Goal: Information Seeking & Learning: Learn about a topic

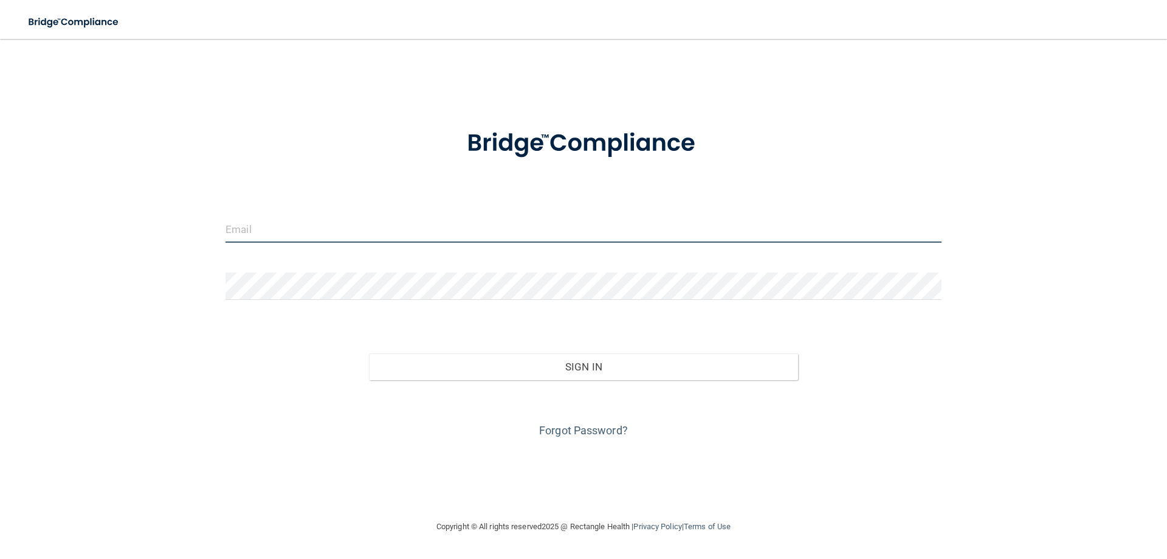
click at [331, 219] on input "email" at bounding box center [584, 228] width 716 height 27
type input "[EMAIL_ADDRESS][DOMAIN_NAME]"
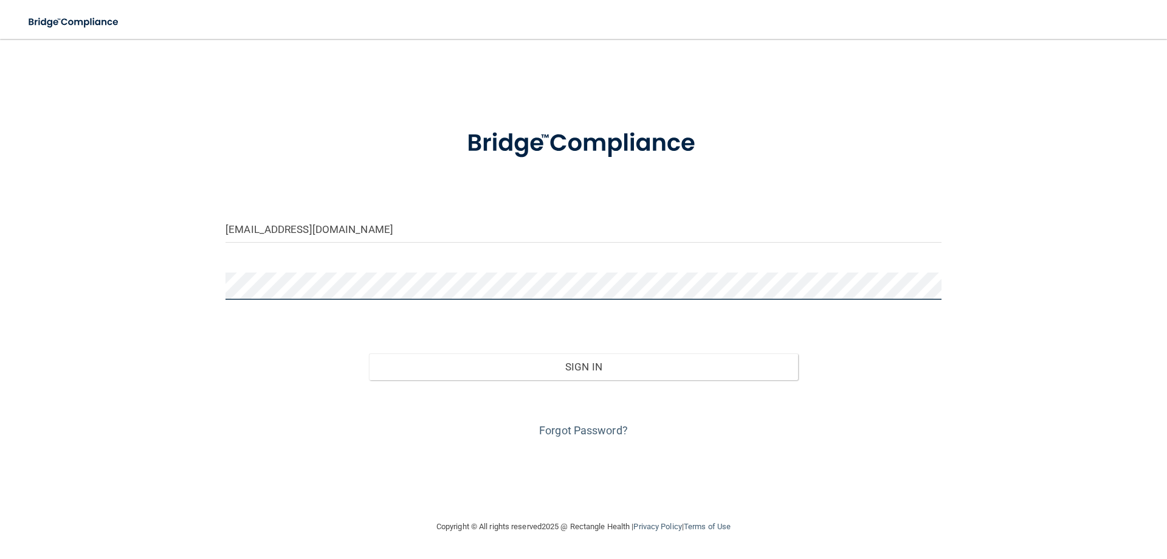
click at [369, 353] on button "Sign In" at bounding box center [584, 366] width 430 height 27
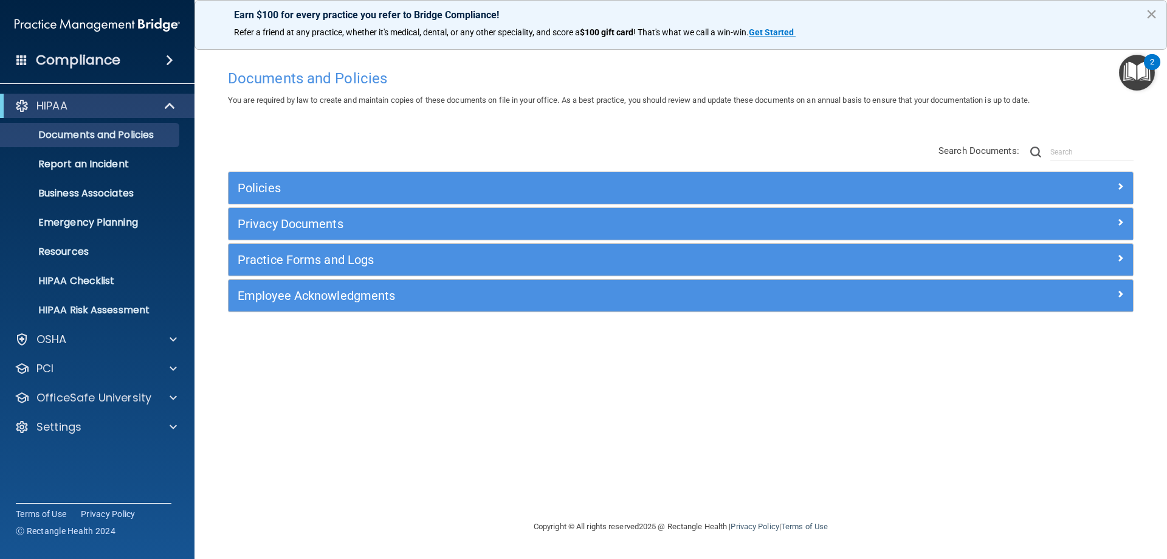
click at [1154, 15] on button "×" at bounding box center [1152, 13] width 12 height 19
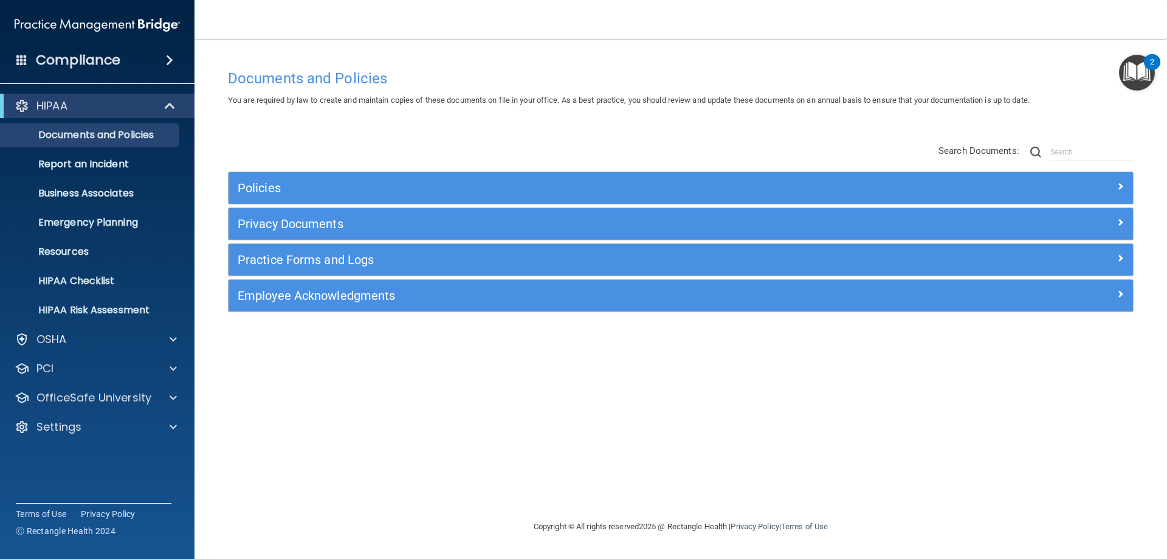
click at [1137, 69] on img "Open Resource Center, 2 new notifications" at bounding box center [1137, 73] width 36 height 36
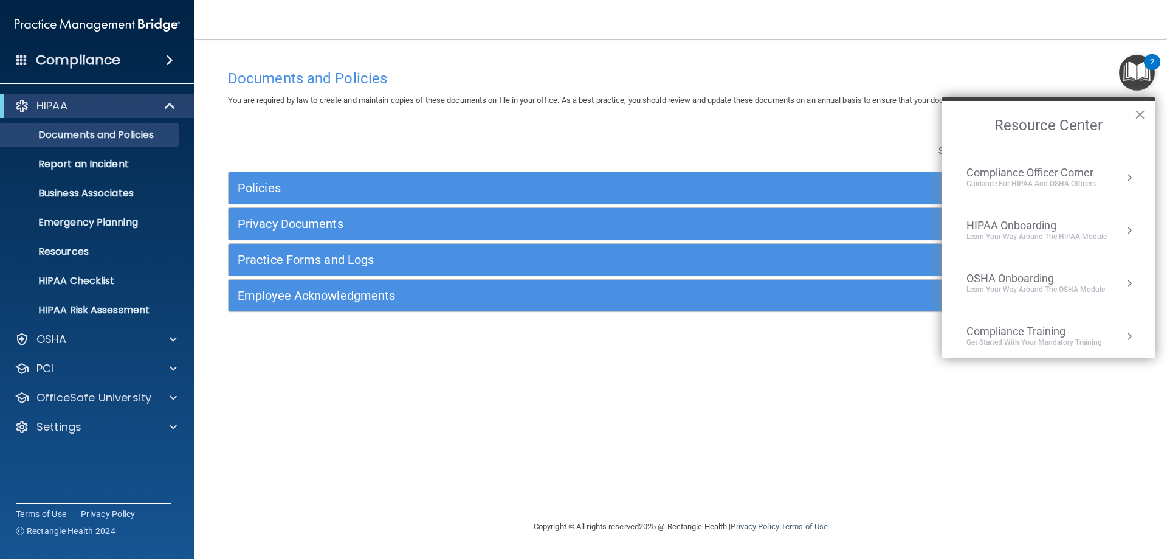
click at [976, 237] on div "Learn Your Way around the HIPAA module" at bounding box center [1037, 237] width 140 height 10
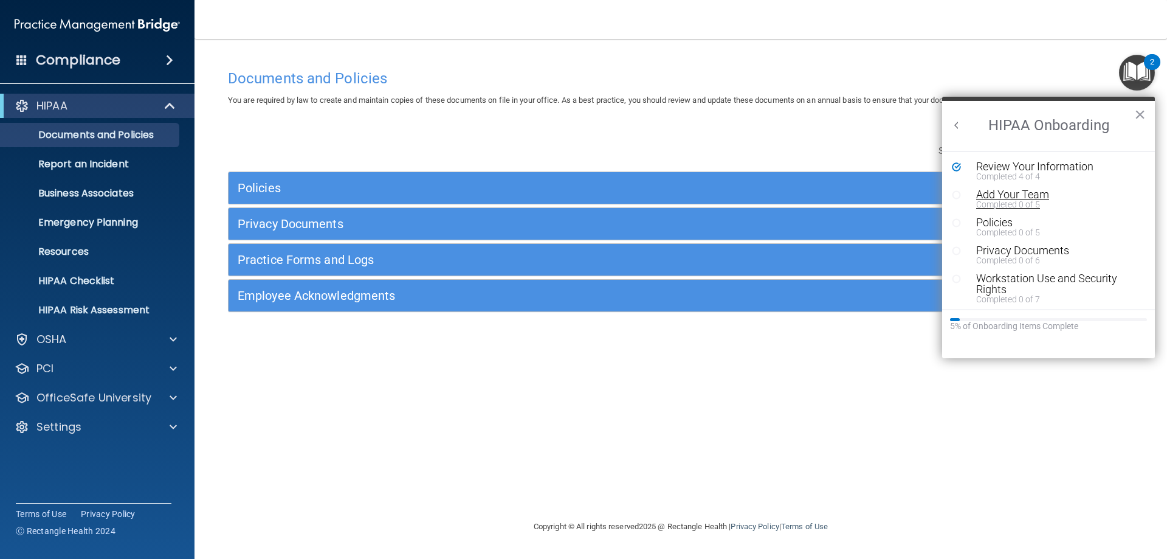
click at [996, 192] on div "Add Your Team" at bounding box center [1053, 194] width 154 height 11
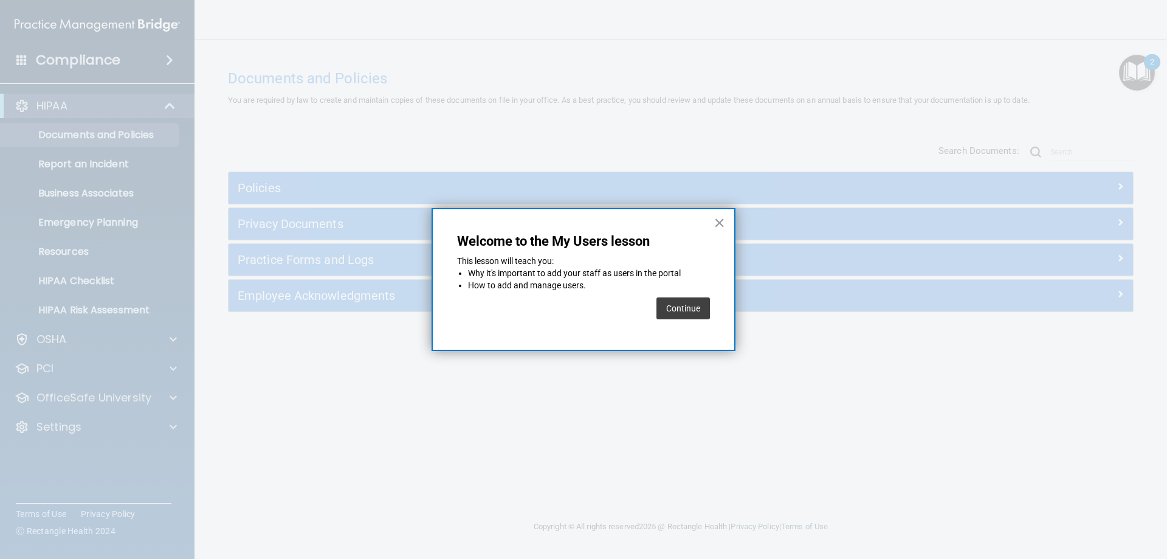
click at [680, 305] on button "Continue" at bounding box center [684, 308] width 54 height 22
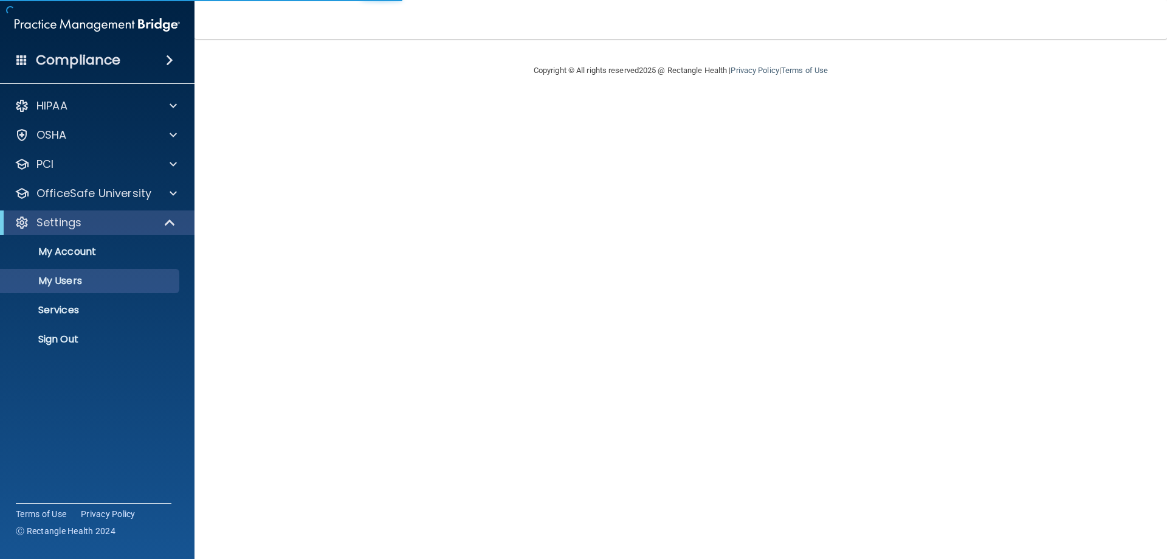
select select "20"
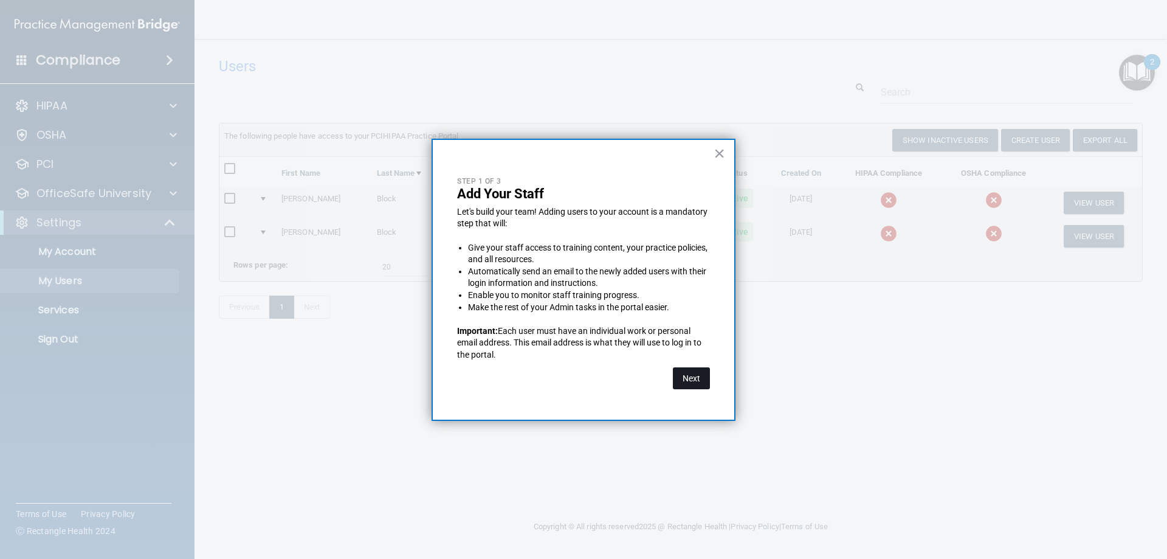
click at [687, 382] on button "Next" at bounding box center [691, 378] width 37 height 22
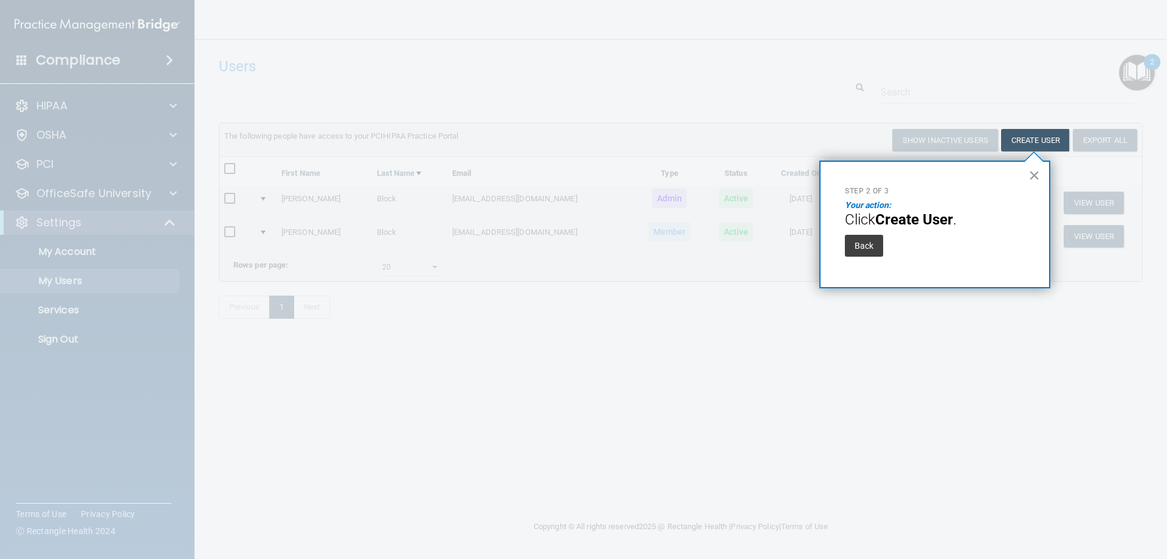
click at [1034, 176] on button "×" at bounding box center [1035, 174] width 12 height 19
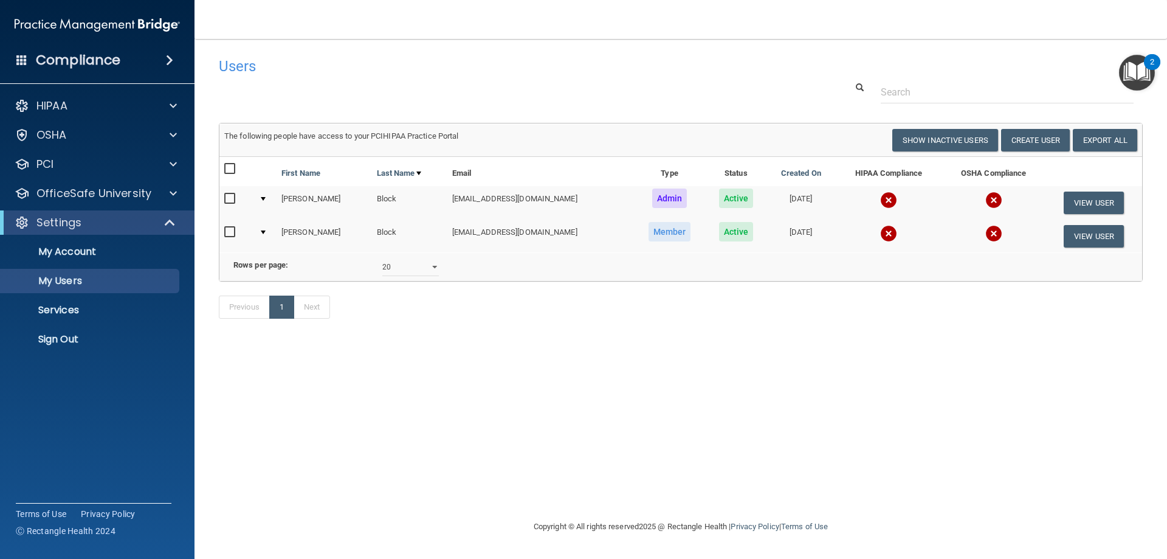
click at [1129, 75] on img "Open Resource Center, 2 new notifications" at bounding box center [1137, 73] width 36 height 36
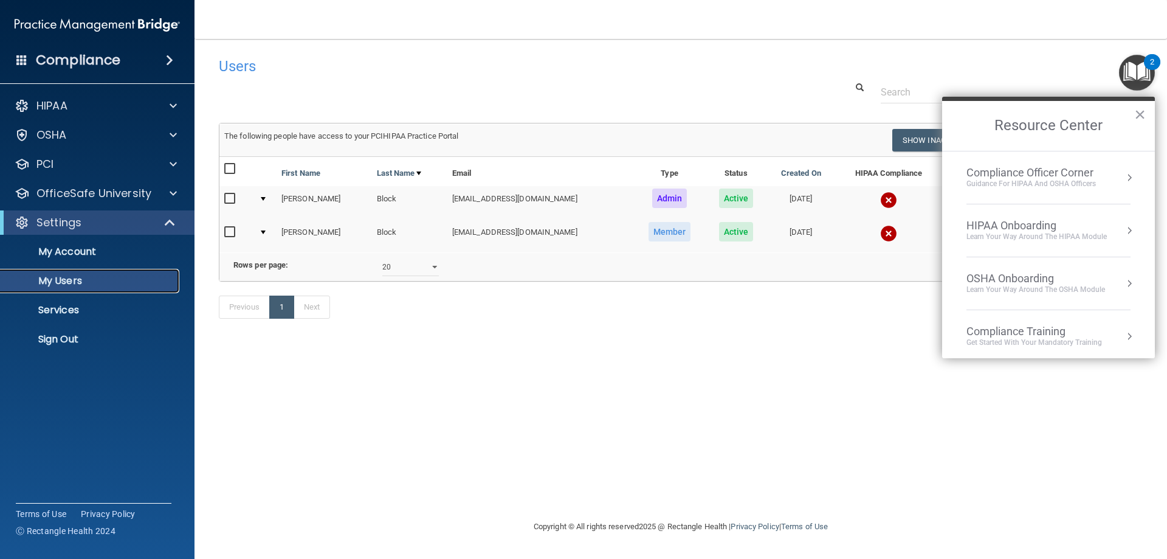
click at [38, 276] on p "My Users" at bounding box center [91, 281] width 166 height 12
click at [54, 309] on p "Services" at bounding box center [91, 310] width 166 height 12
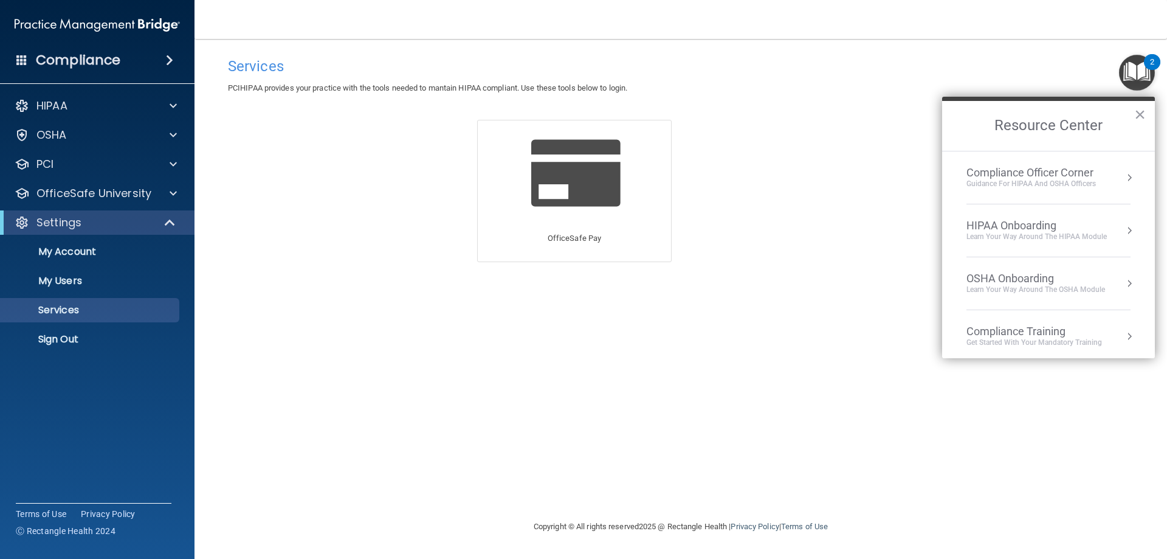
click at [988, 333] on div "Compliance Training" at bounding box center [1035, 331] width 136 height 13
click at [955, 129] on button "Back to Resource Center Home" at bounding box center [957, 125] width 12 height 12
click at [981, 182] on div "Guidance for HIPAA and OSHA Officers" at bounding box center [1031, 184] width 129 height 10
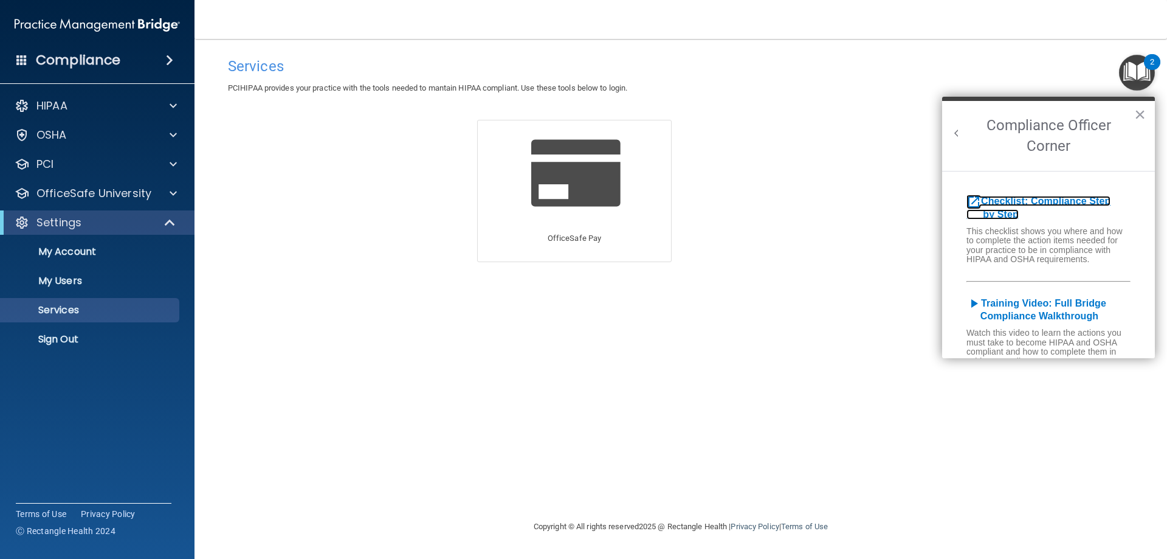
click at [1006, 198] on b "Checklist: Compliance Step by Step" at bounding box center [1039, 208] width 144 height 24
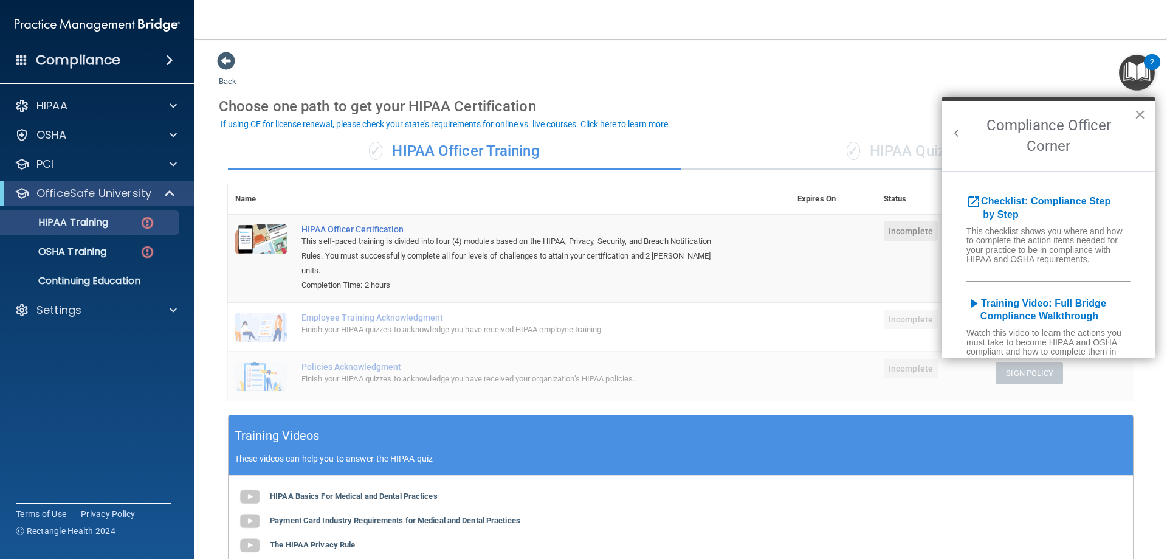
click at [1142, 113] on button "×" at bounding box center [1140, 114] width 12 height 19
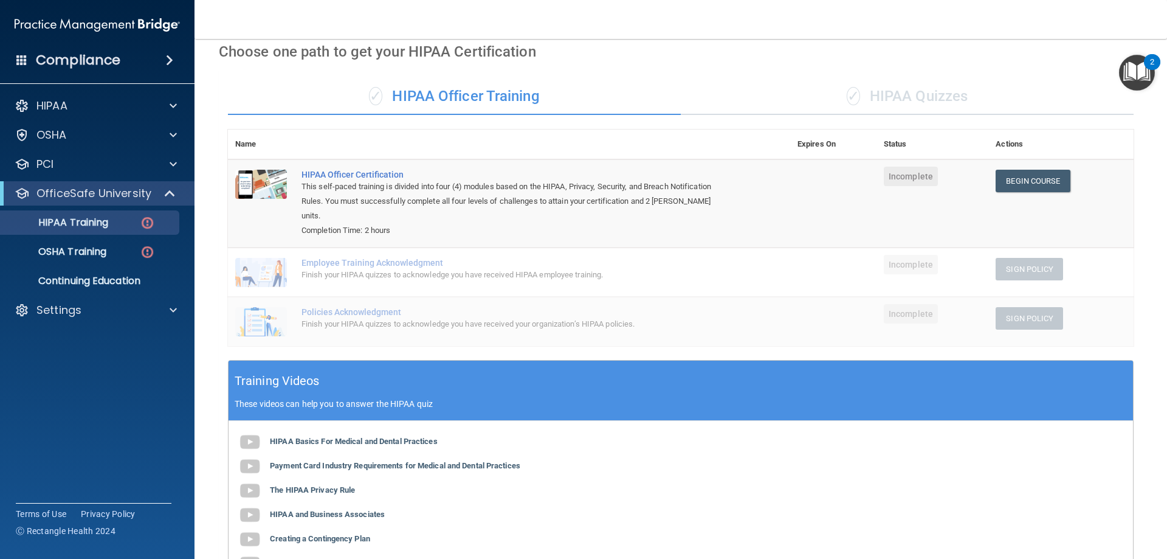
scroll to position [37, 0]
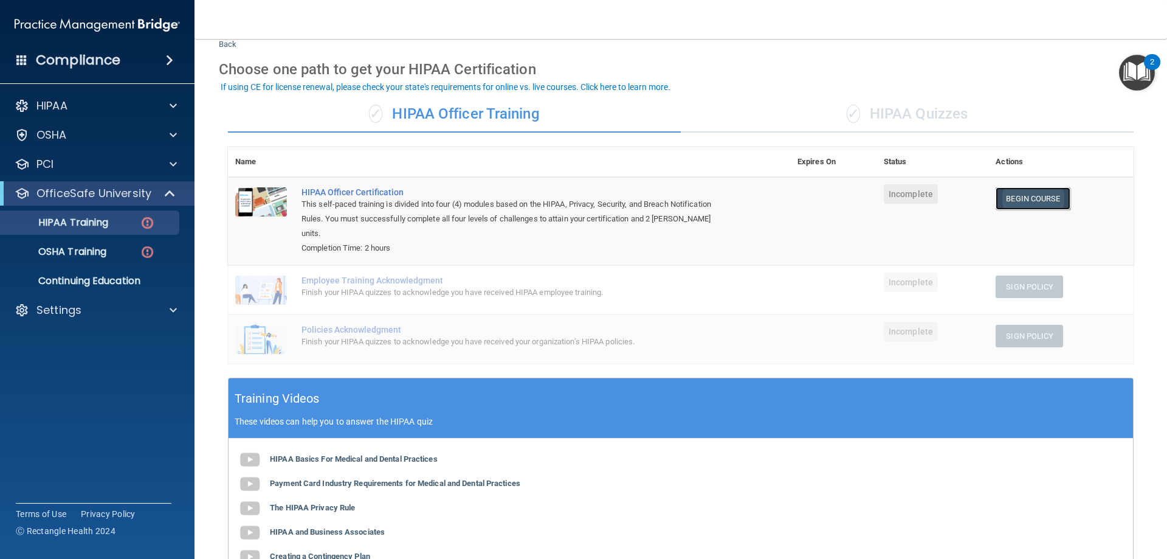
click at [1019, 201] on link "Begin Course" at bounding box center [1033, 198] width 74 height 22
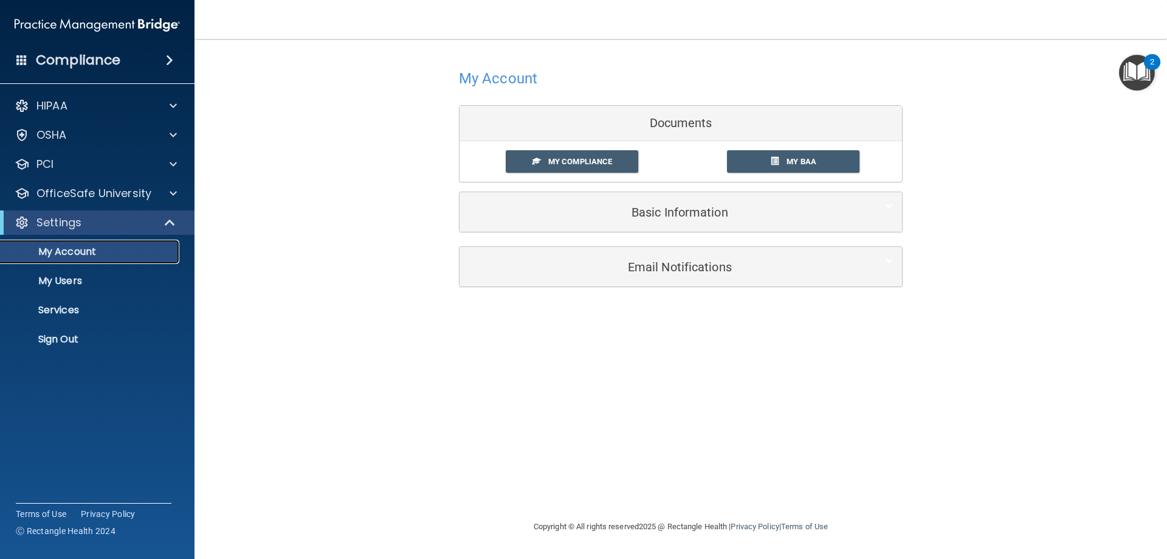
click at [67, 250] on p "My Account" at bounding box center [91, 252] width 166 height 12
click at [579, 158] on span "My Compliance" at bounding box center [580, 161] width 64 height 9
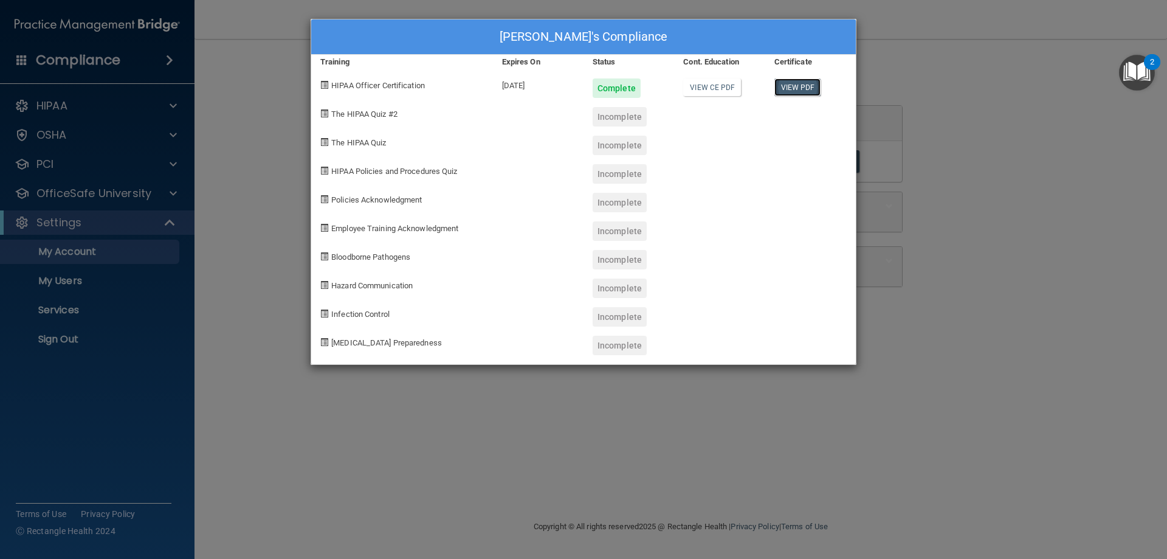
click at [788, 85] on link "View PDF" at bounding box center [798, 87] width 47 height 18
